Goal: Navigation & Orientation: Understand site structure

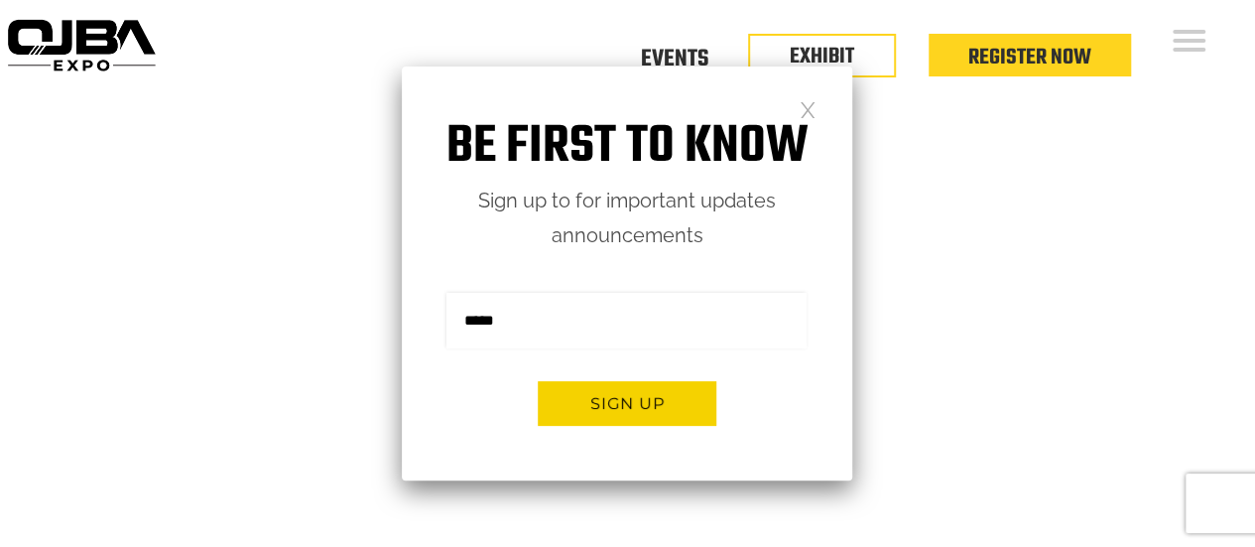
click at [811, 111] on link at bounding box center [807, 108] width 17 height 17
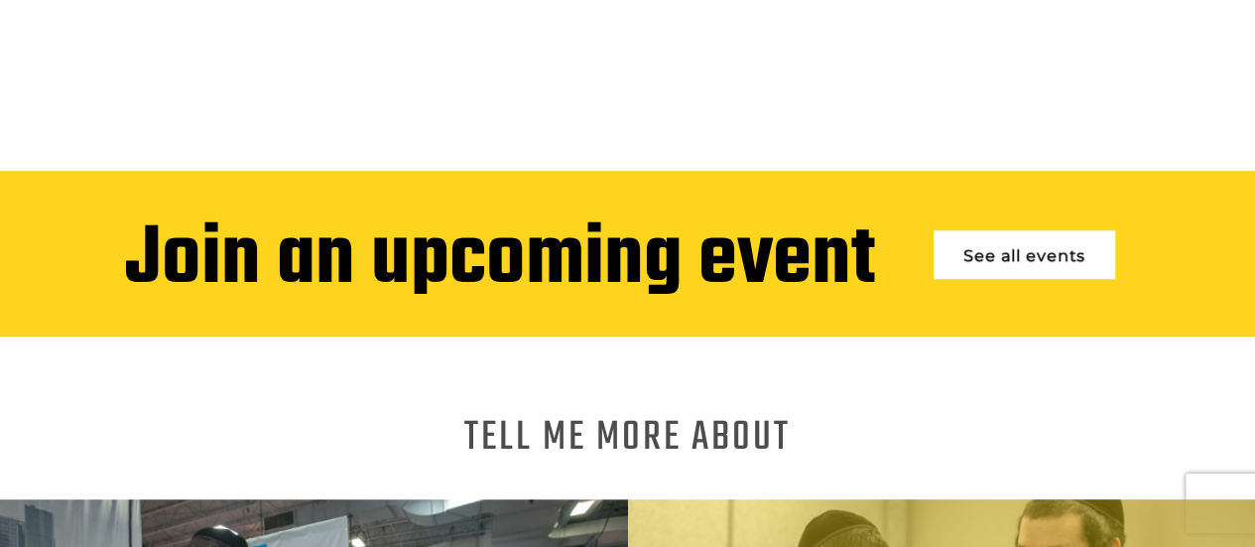
scroll to position [496, 0]
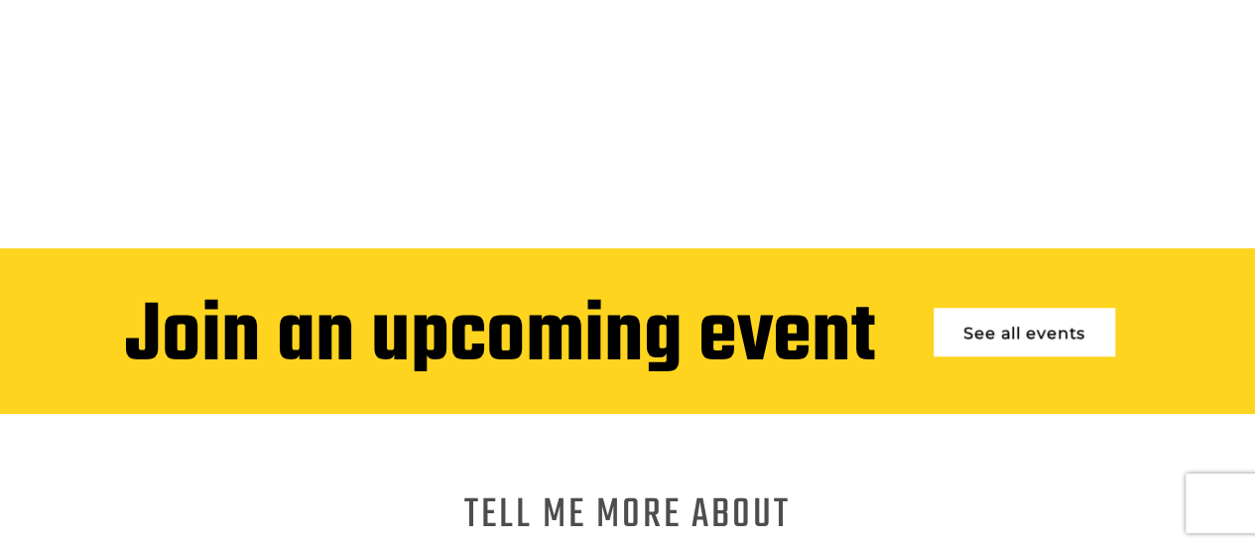
click at [1039, 317] on link "See all events" at bounding box center [1024, 331] width 182 height 49
click at [1051, 321] on link "See all events" at bounding box center [1024, 331] width 182 height 49
click at [1055, 314] on link "See all events" at bounding box center [1024, 331] width 182 height 49
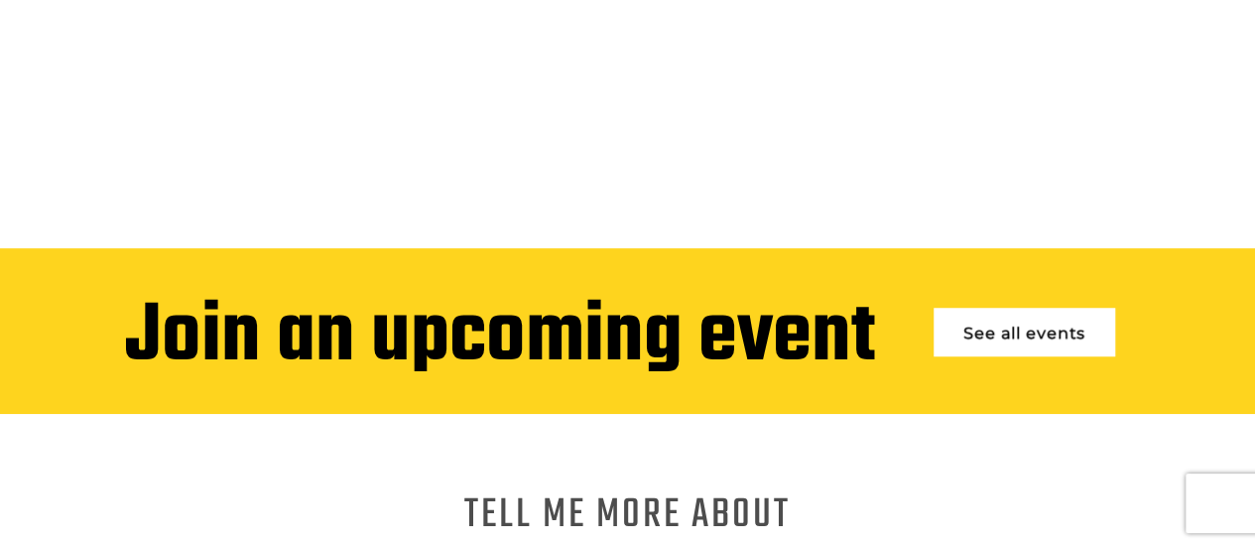
click at [1055, 314] on link "See all events" at bounding box center [1024, 331] width 182 height 49
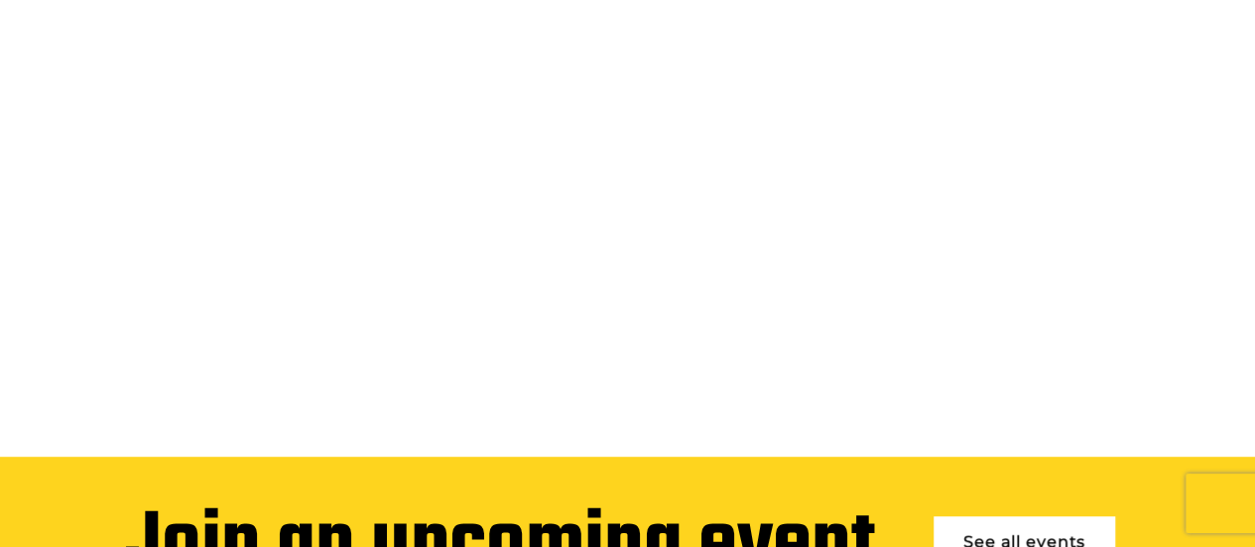
scroll to position [397, 0]
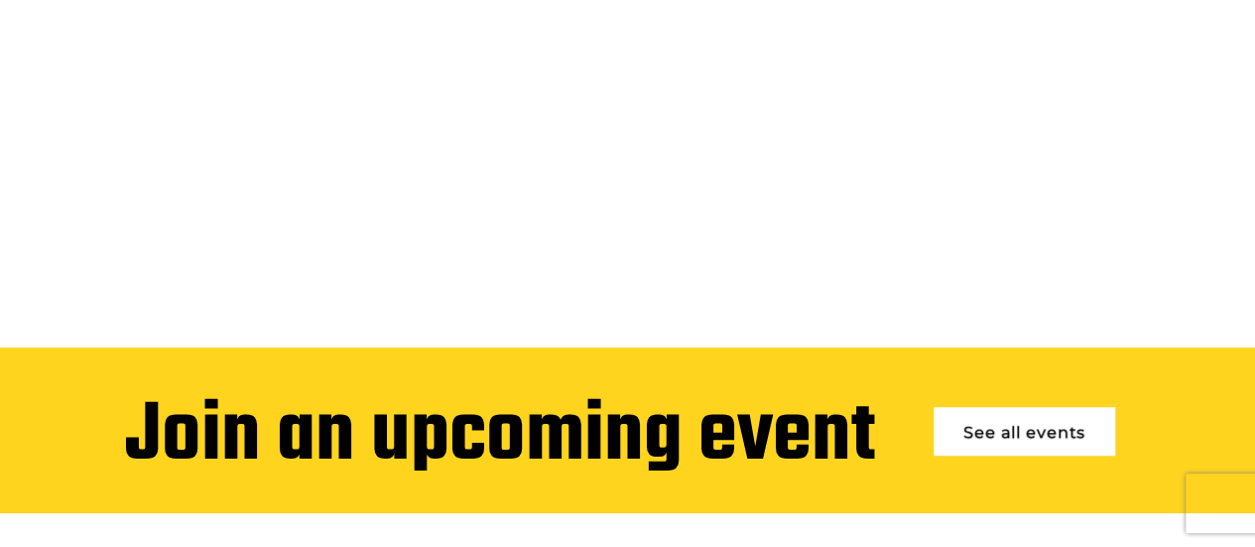
click at [1008, 421] on link "See all events" at bounding box center [1024, 431] width 182 height 49
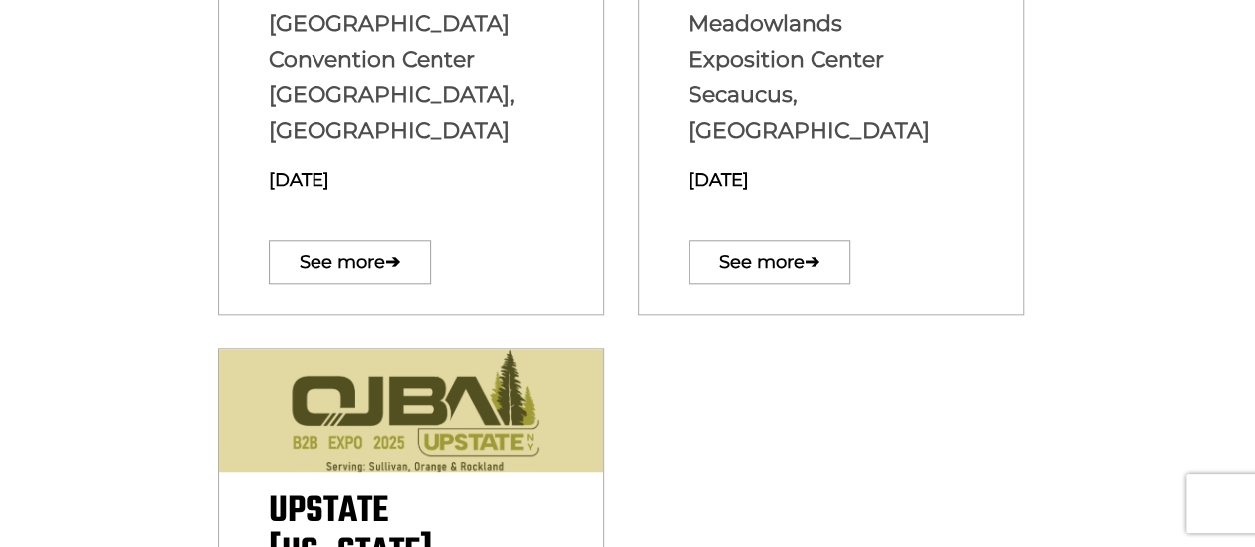
scroll to position [893, 0]
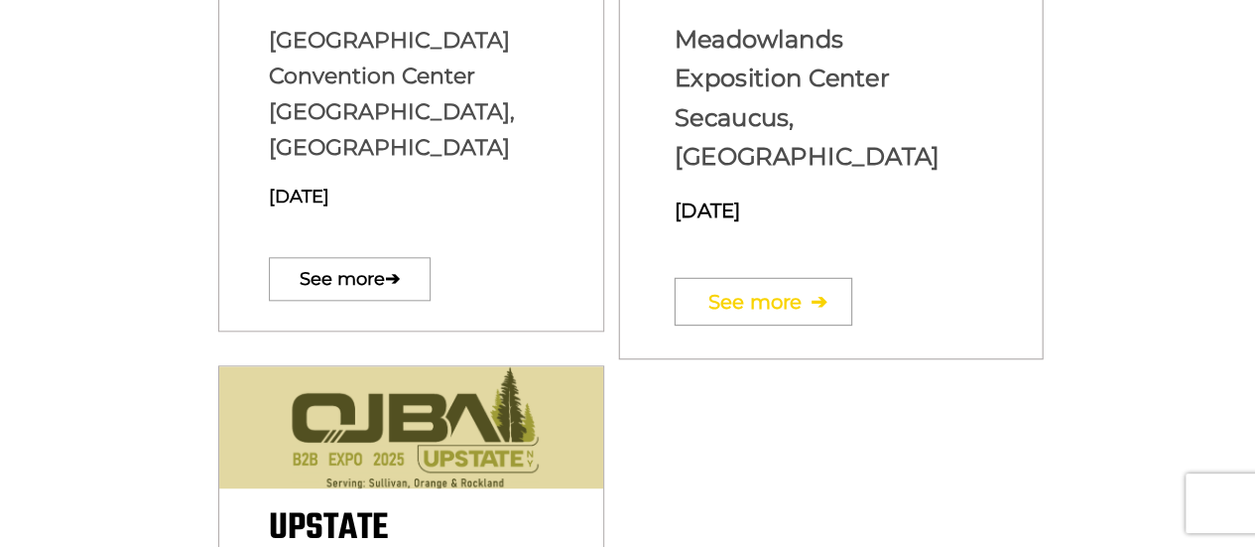
click at [796, 277] on link "See more ➔" at bounding box center [763, 301] width 178 height 48
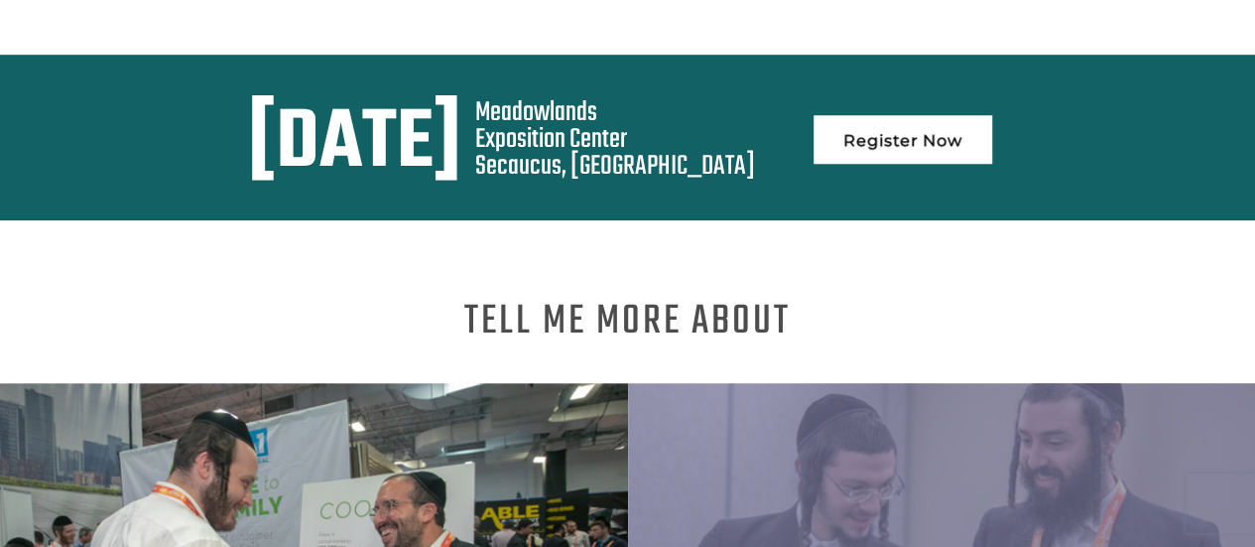
scroll to position [992, 0]
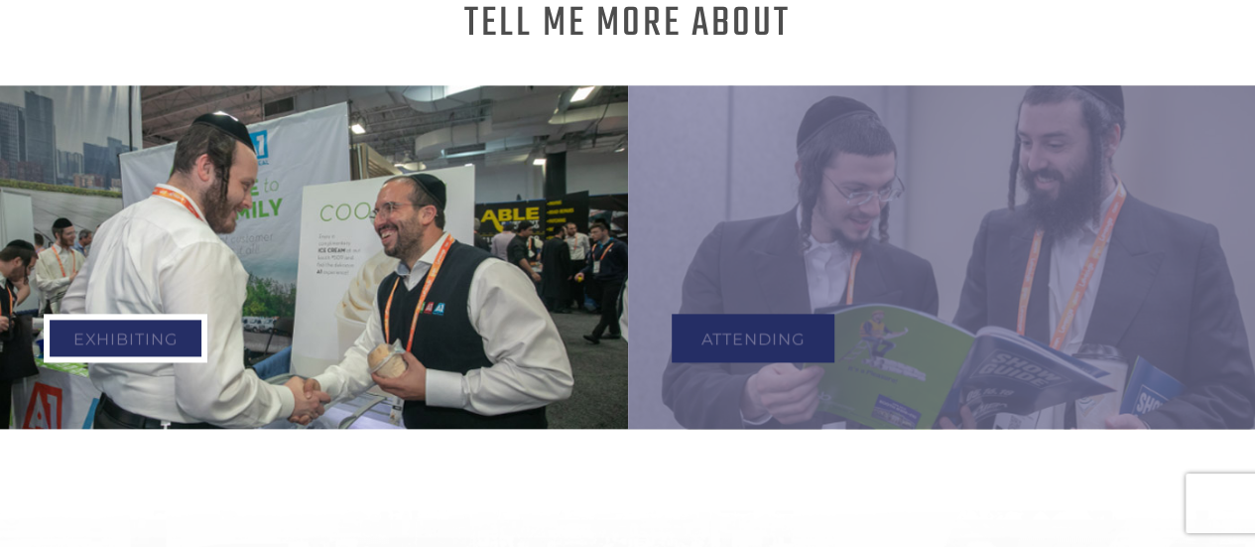
click at [149, 319] on link "Exhibiting" at bounding box center [126, 337] width 164 height 49
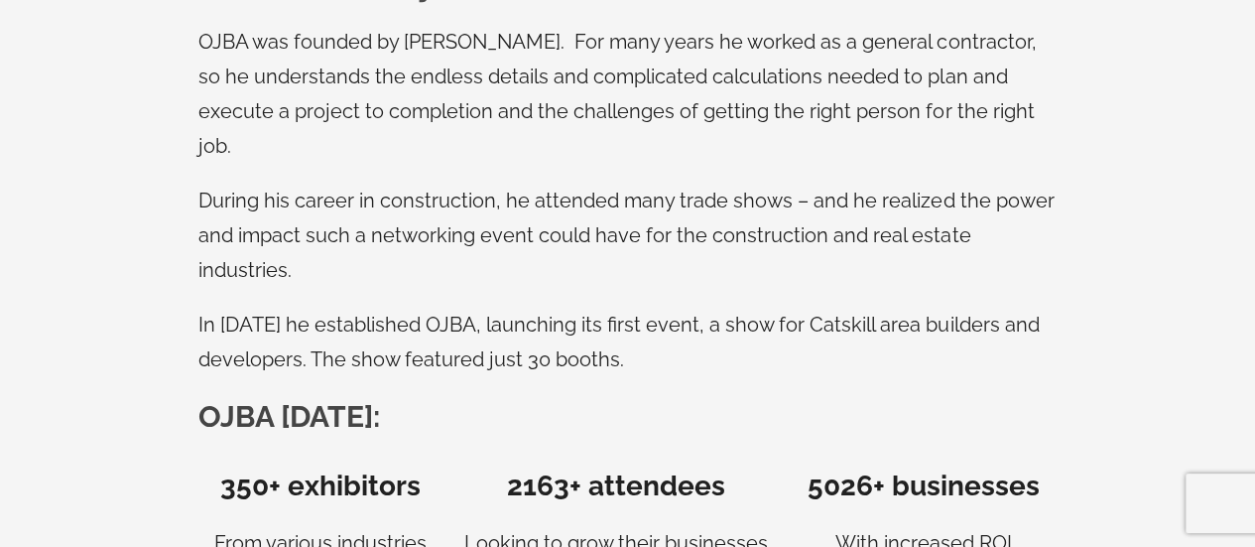
scroll to position [1091, 0]
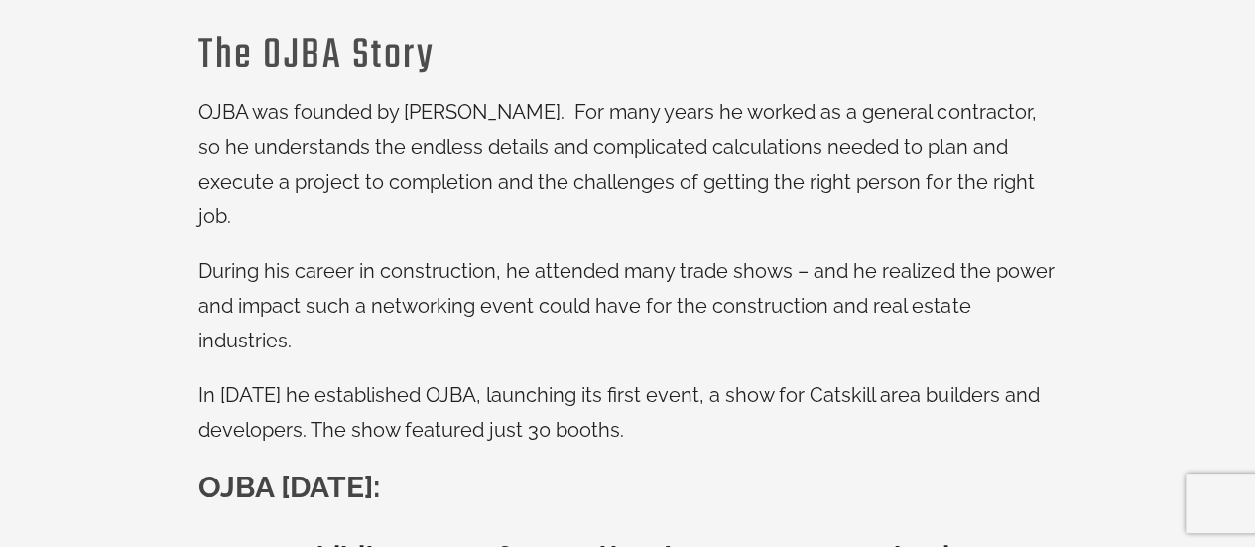
drag, startPoint x: 1220, startPoint y: 0, endPoint x: 853, endPoint y: 151, distance: 396.7
click at [853, 151] on span "OJBA was founded by [PERSON_NAME]. For many years he worked as a general contra…" at bounding box center [616, 164] width 837 height 128
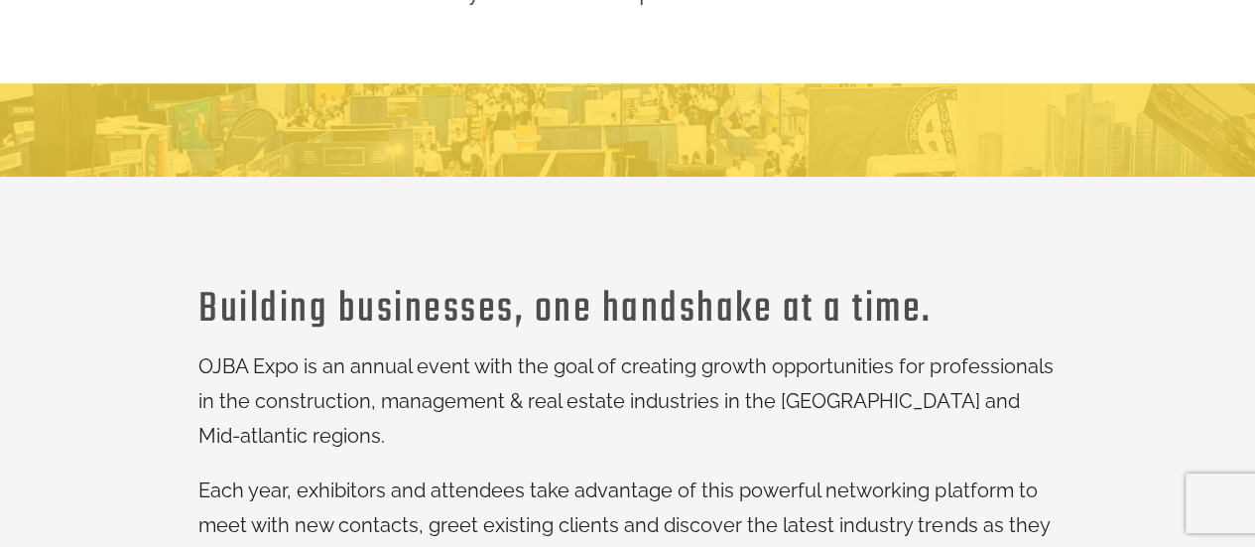
scroll to position [0, 0]
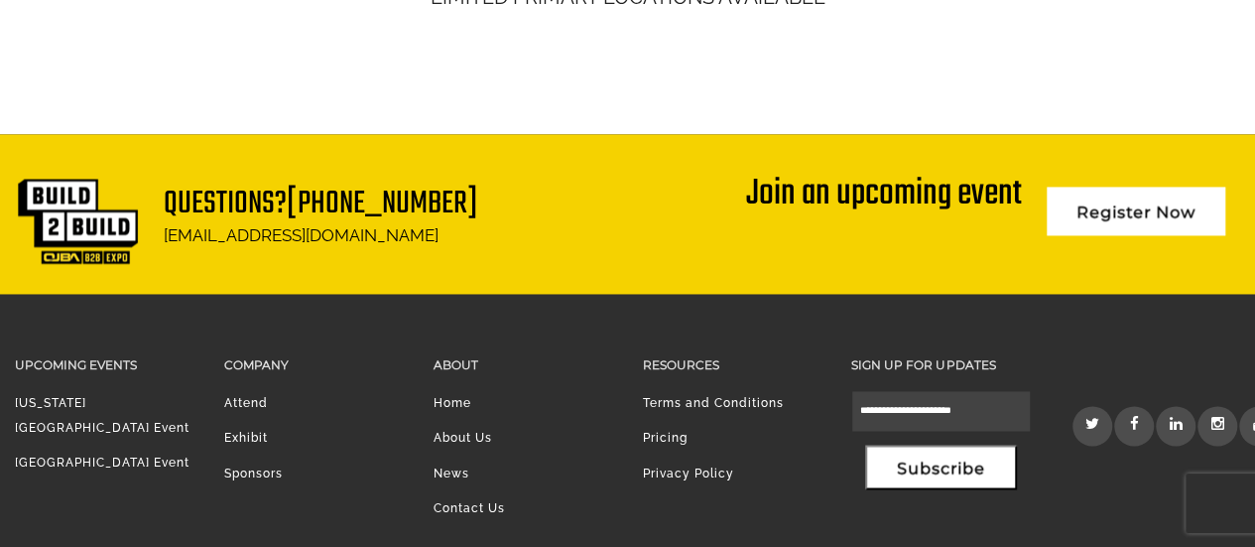
scroll to position [5291, 0]
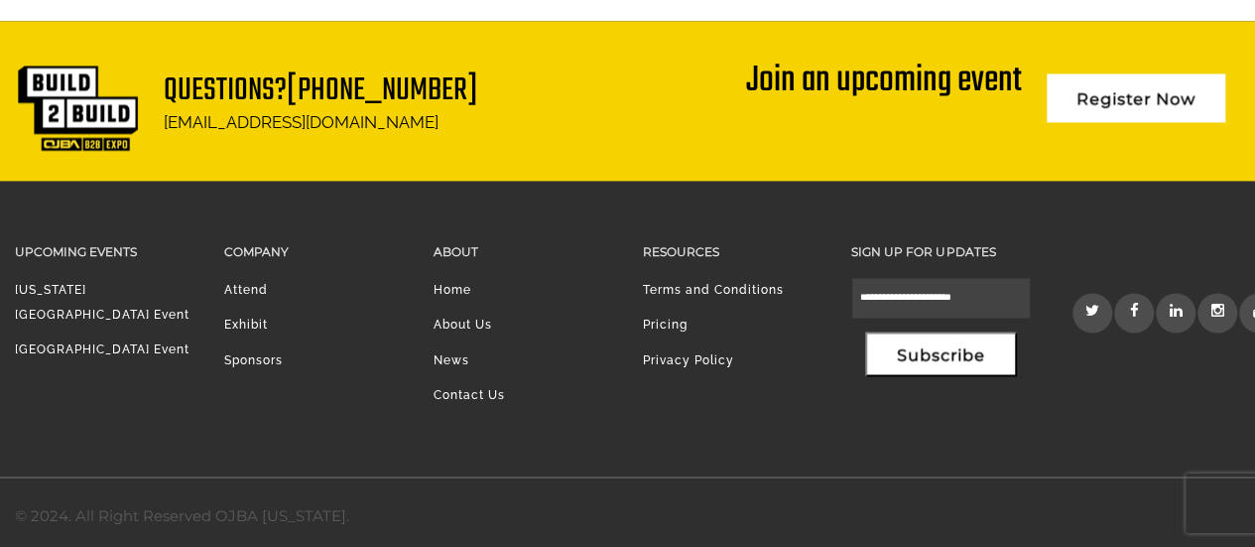
click at [460, 355] on link "News" at bounding box center [451, 359] width 36 height 14
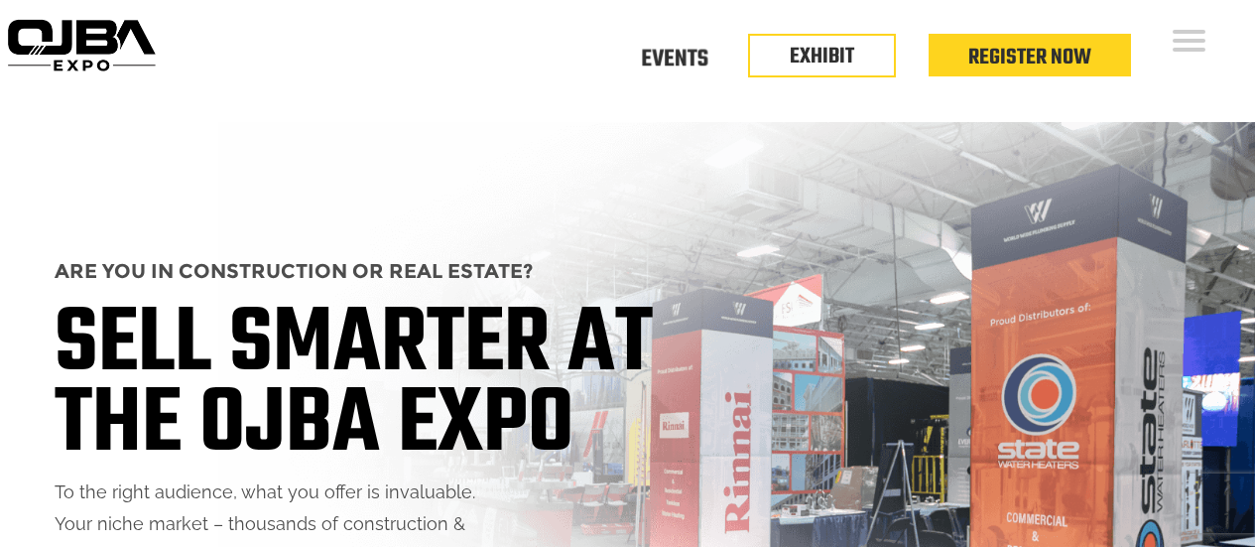
scroll to position [5291, 0]
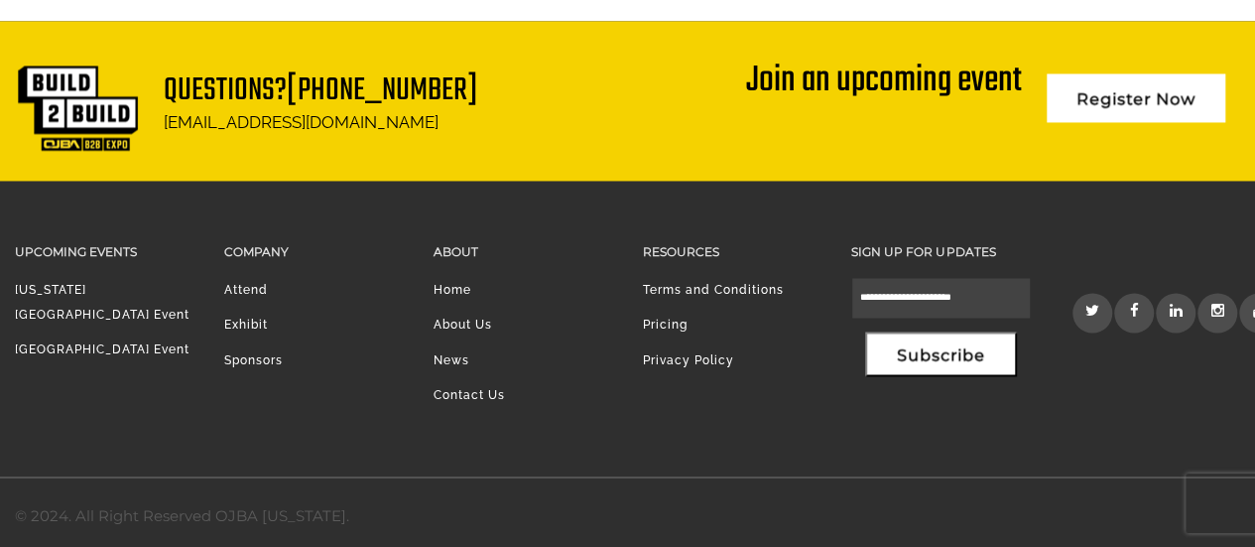
click at [489, 389] on link "Contact Us" at bounding box center [468, 394] width 71 height 14
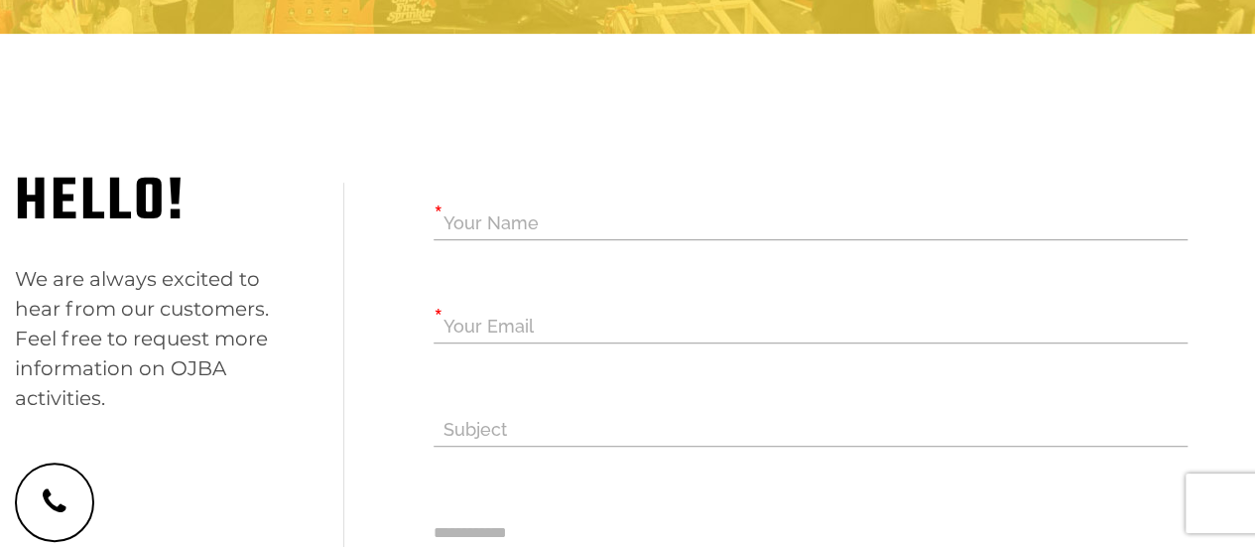
scroll to position [397, 0]
